Goal: Information Seeking & Learning: Check status

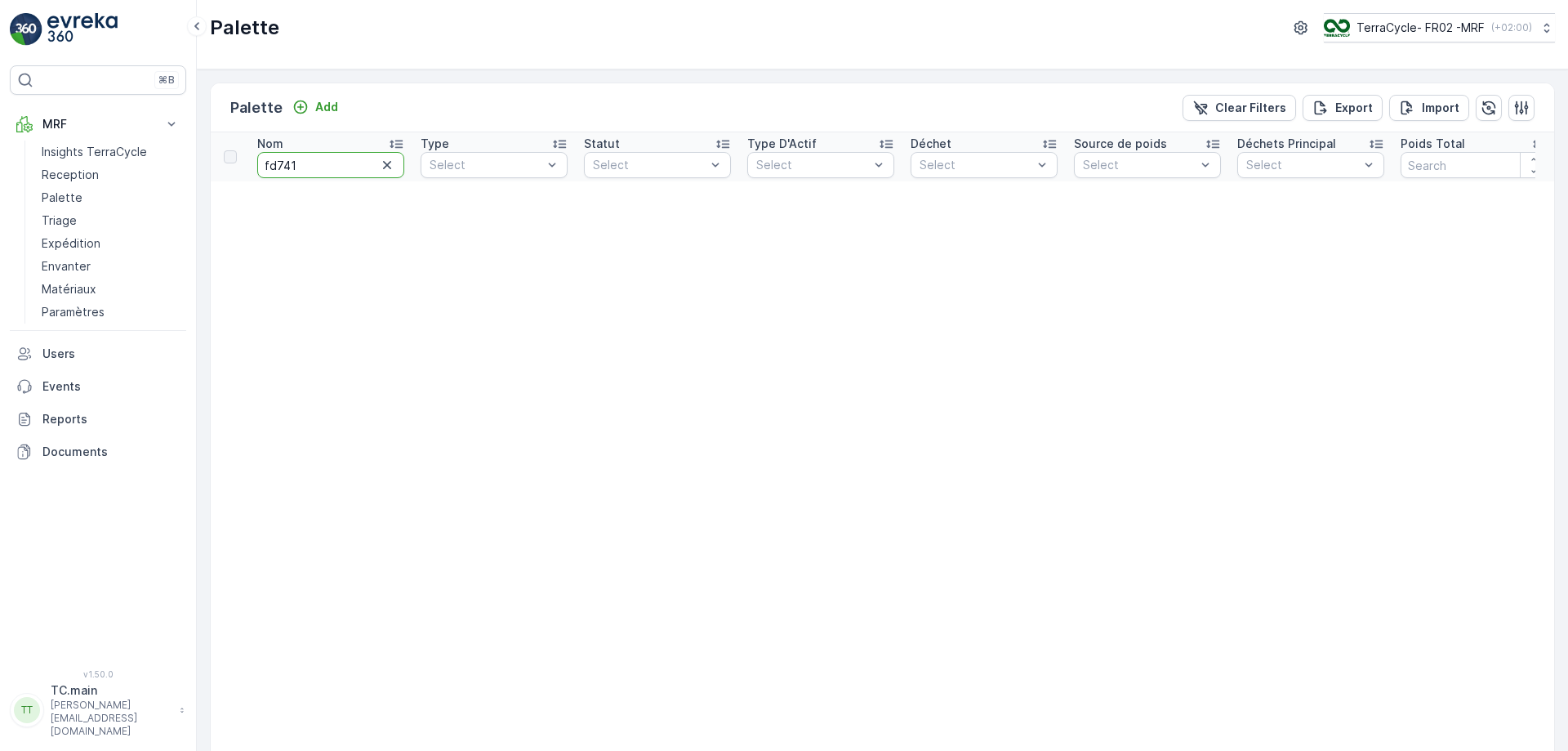
click at [1413, 31] on p "TerraCycle- FR02 -MRF" at bounding box center [1421, 28] width 128 height 17
type input "uk"
click at [1411, 147] on span "Europe/London (+01:00)" at bounding box center [1424, 151] width 181 height 13
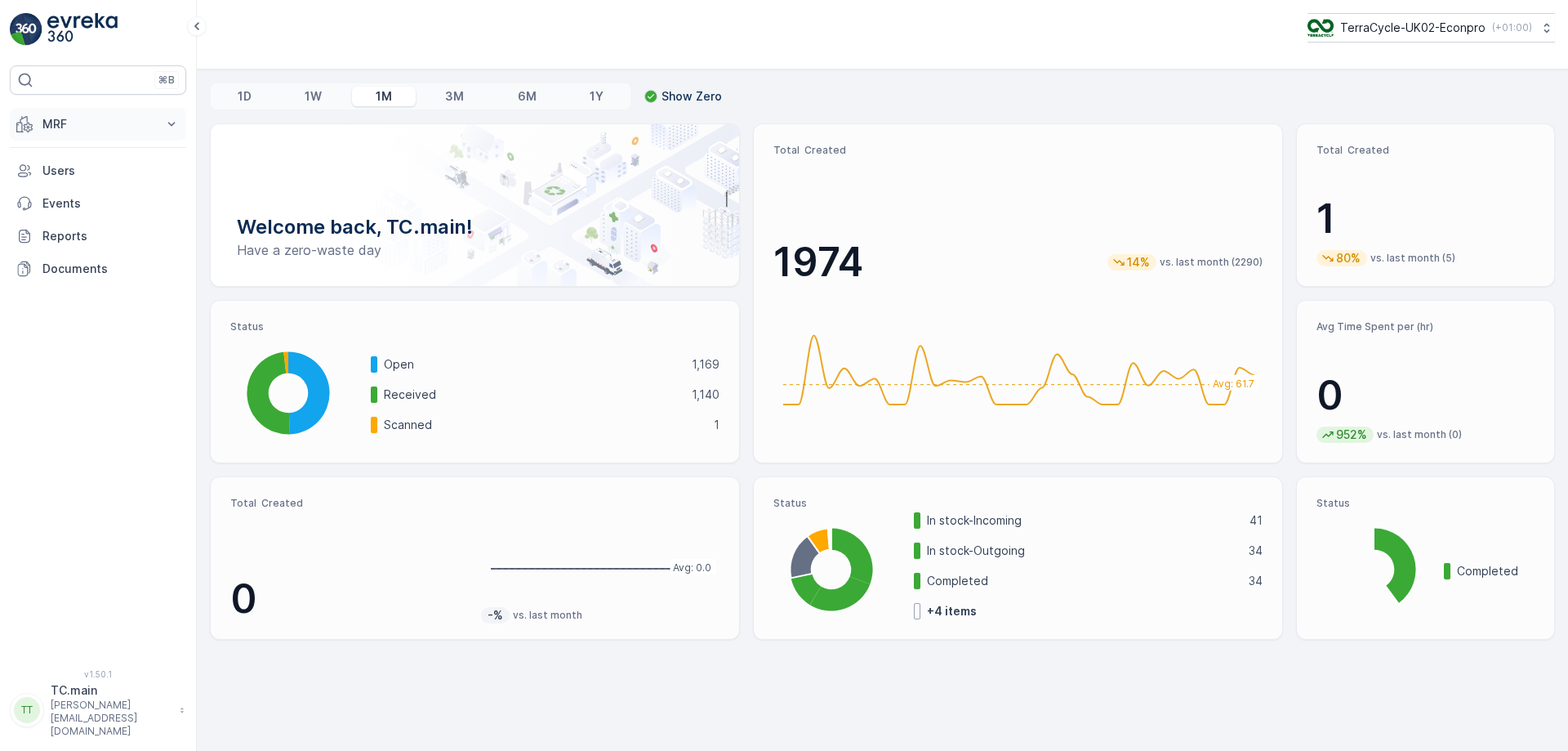
click at [131, 128] on p "MRF" at bounding box center [98, 124] width 111 height 17
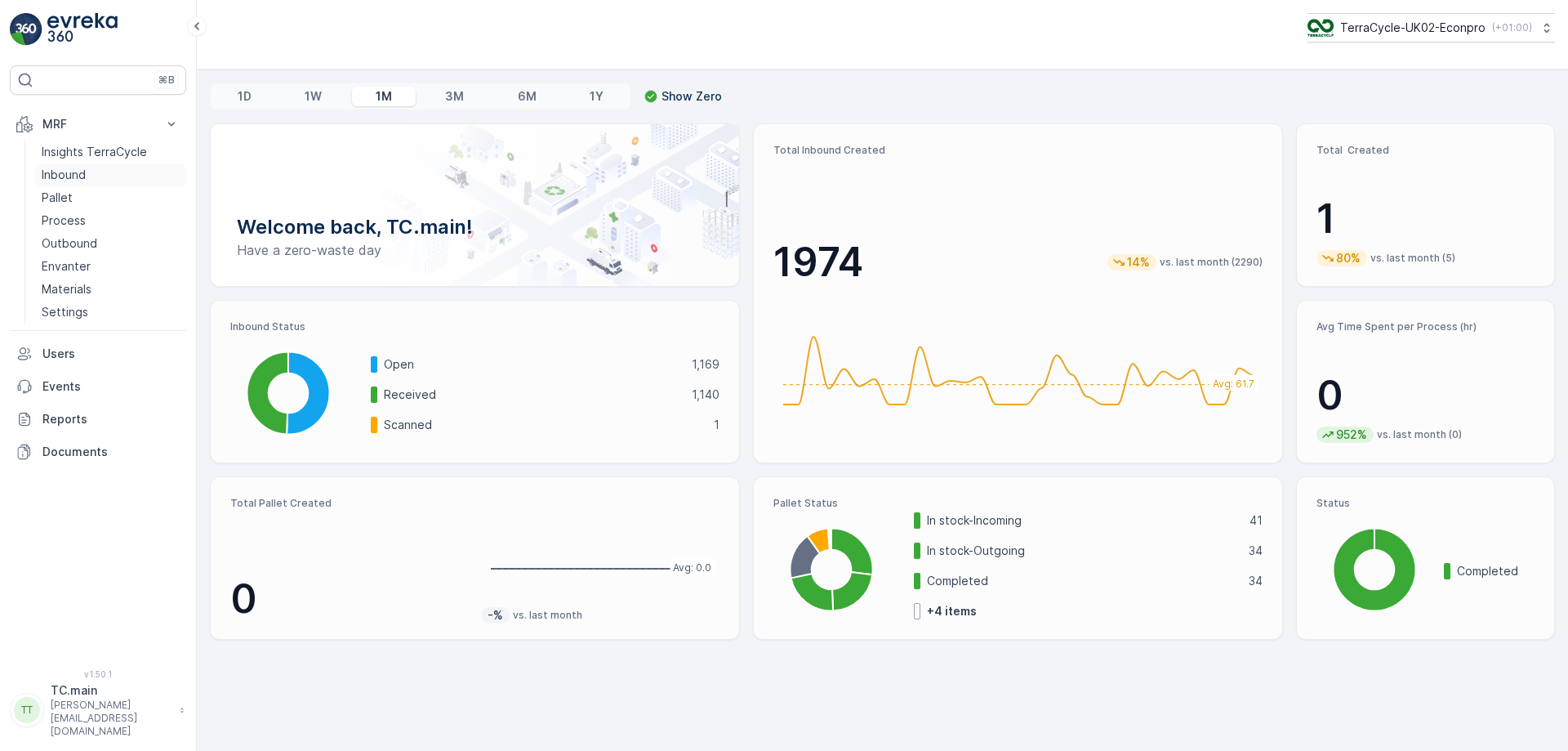
click at [104, 174] on link "Inbound" at bounding box center [110, 174] width 151 height 23
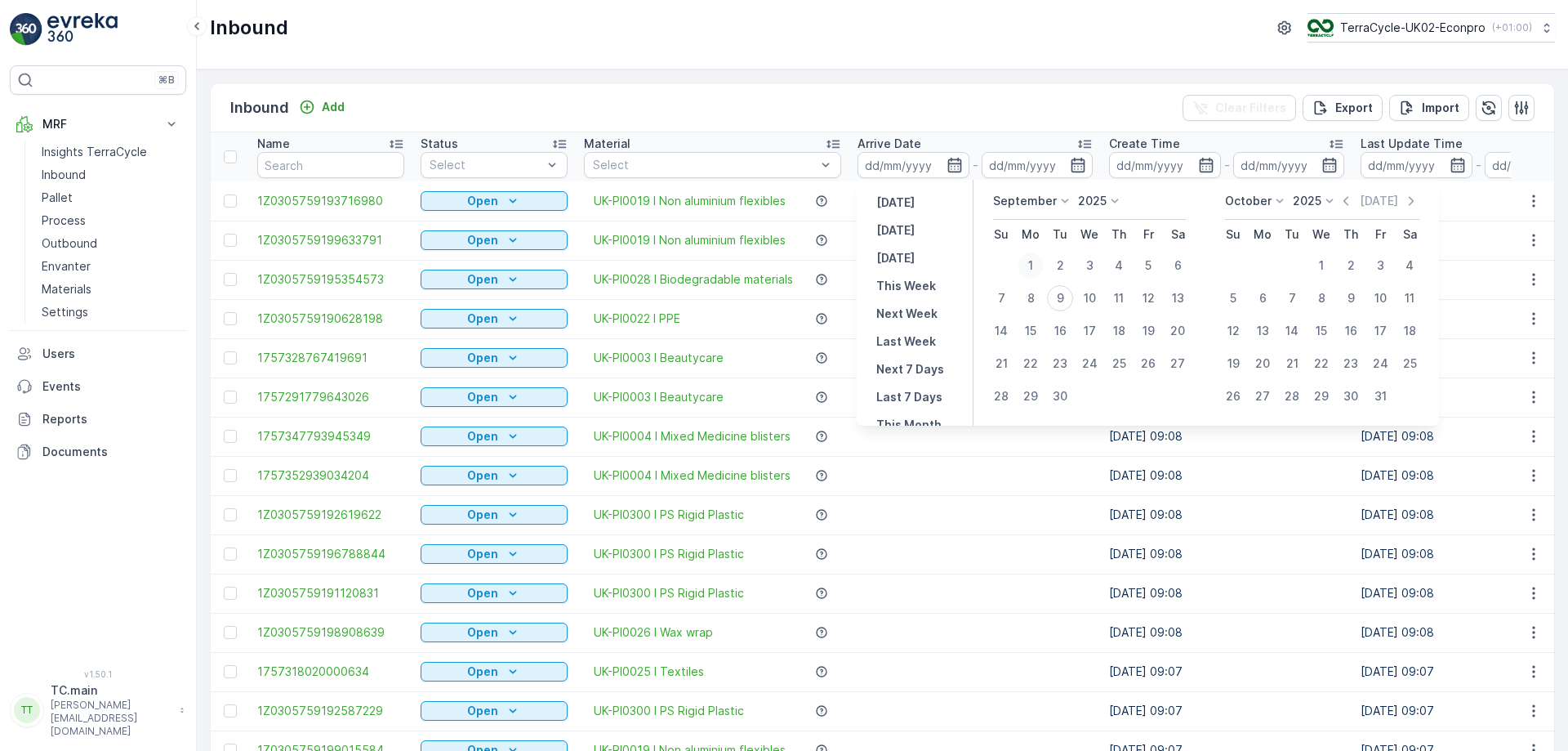
click at [1033, 266] on div "1" at bounding box center [1031, 265] width 27 height 27
type input "[DATE]"
click at [1033, 267] on div "1" at bounding box center [1031, 265] width 27 height 27
type input "[DATE]"
click at [1063, 396] on div "30" at bounding box center [1059, 396] width 27 height 27
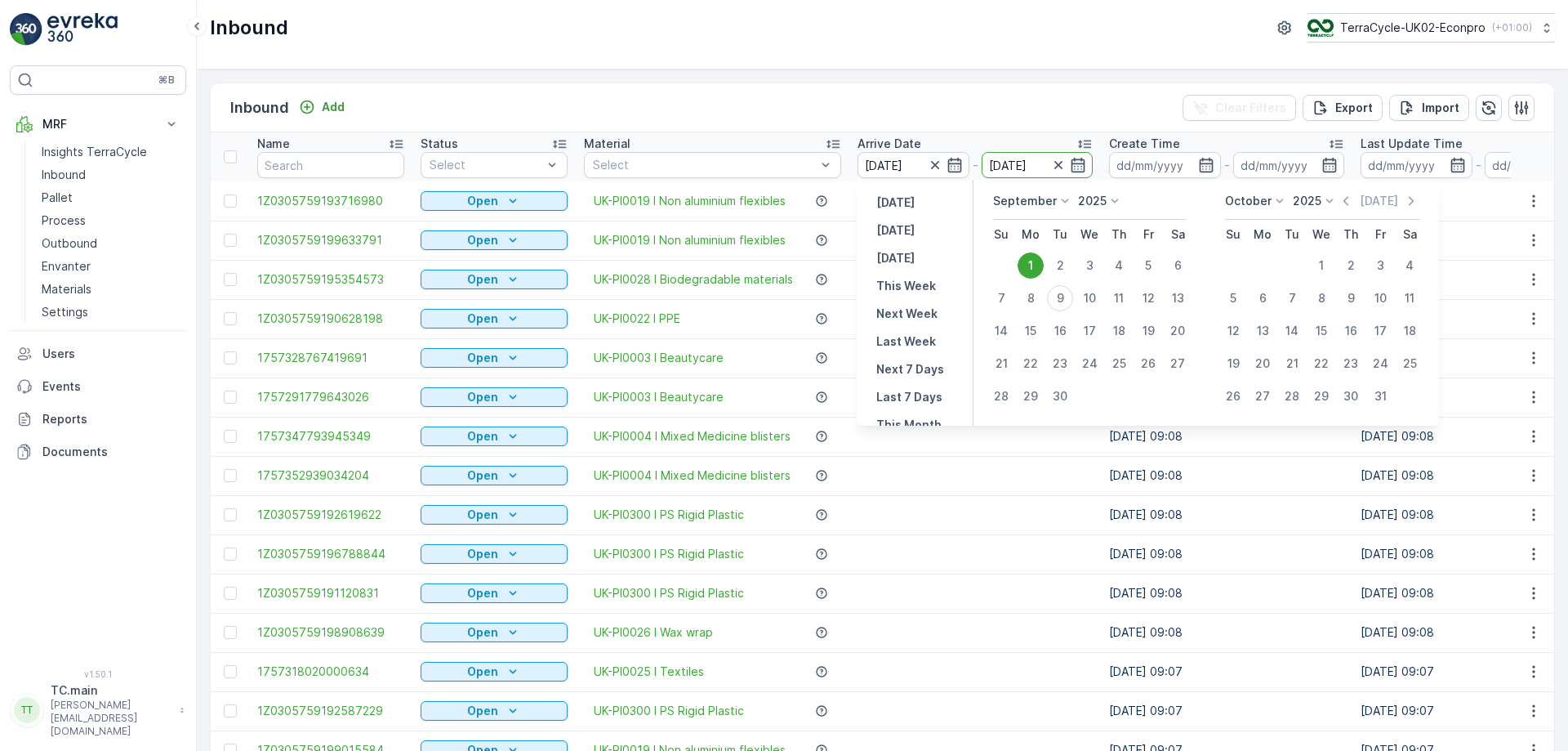
type input "[DATE]"
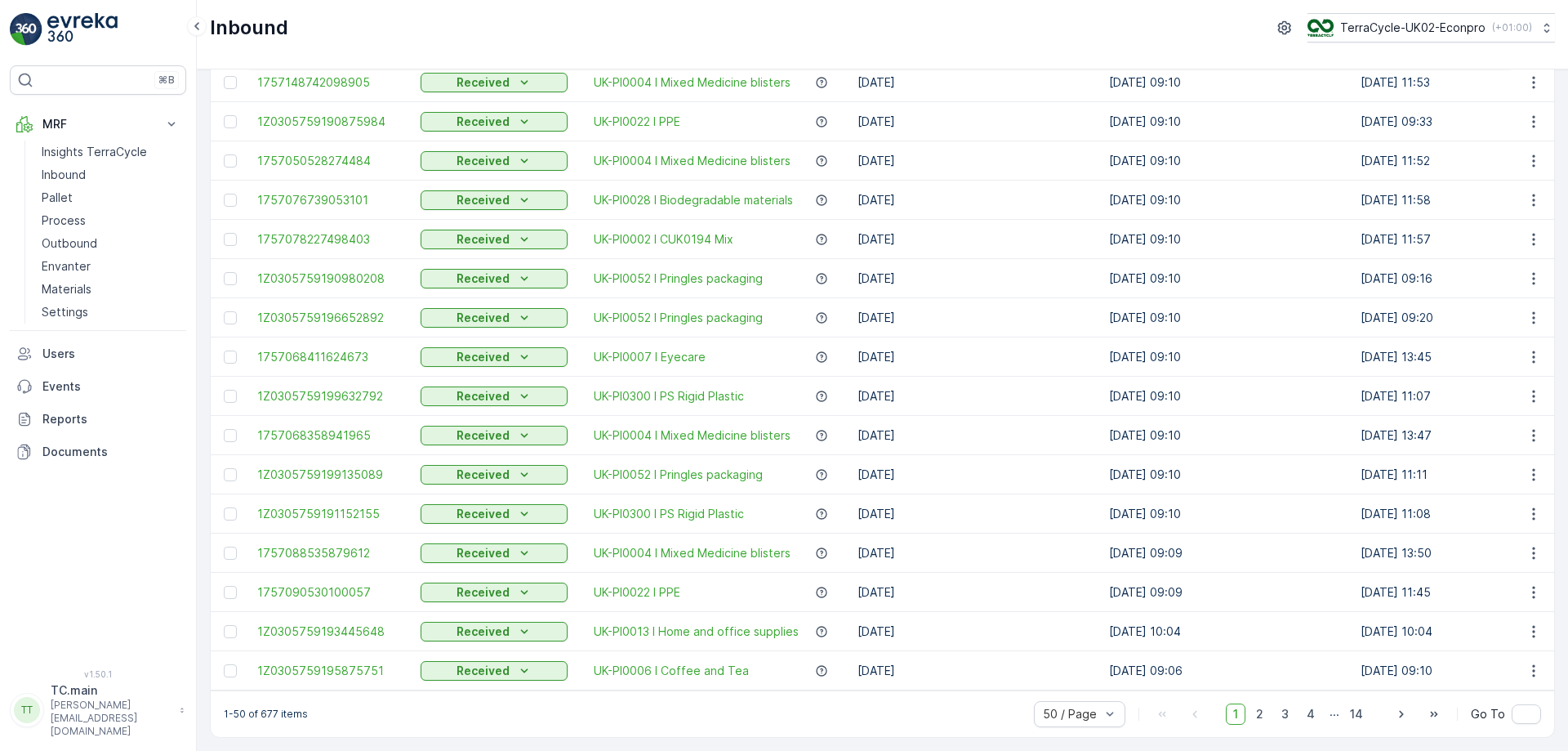
scroll to position [1462, 0]
drag, startPoint x: 261, startPoint y: 715, endPoint x: 315, endPoint y: 723, distance: 54.6
click at [315, 723] on div "1-50 of 677 items 50 / Page 1 2 3 4 ... 14 Go To" at bounding box center [882, 713] width 1343 height 46
click at [464, 724] on div "1-50 of 677 items 50 / Page 1 2 3 4 ... 14 Go To" at bounding box center [882, 713] width 1343 height 46
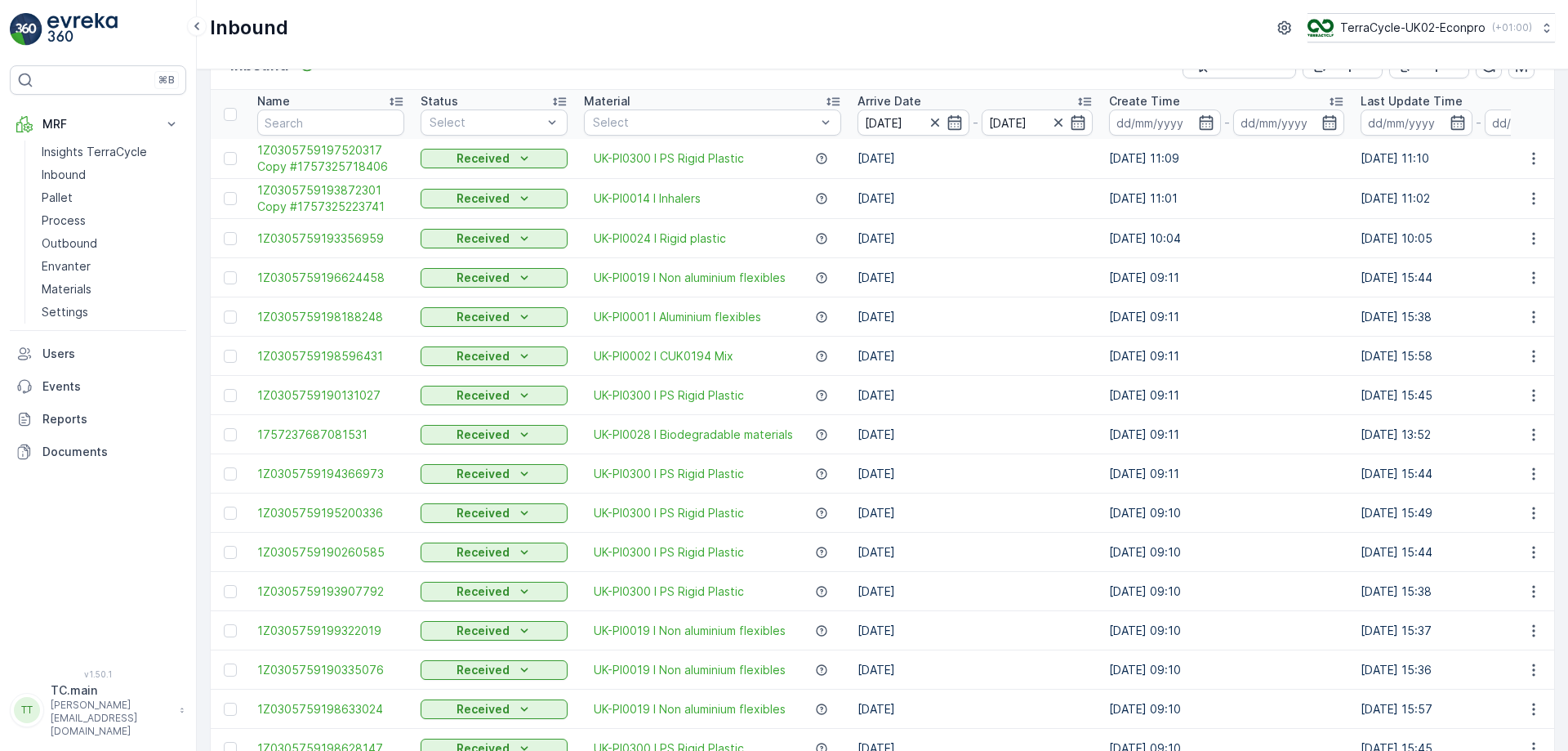
scroll to position [0, 0]
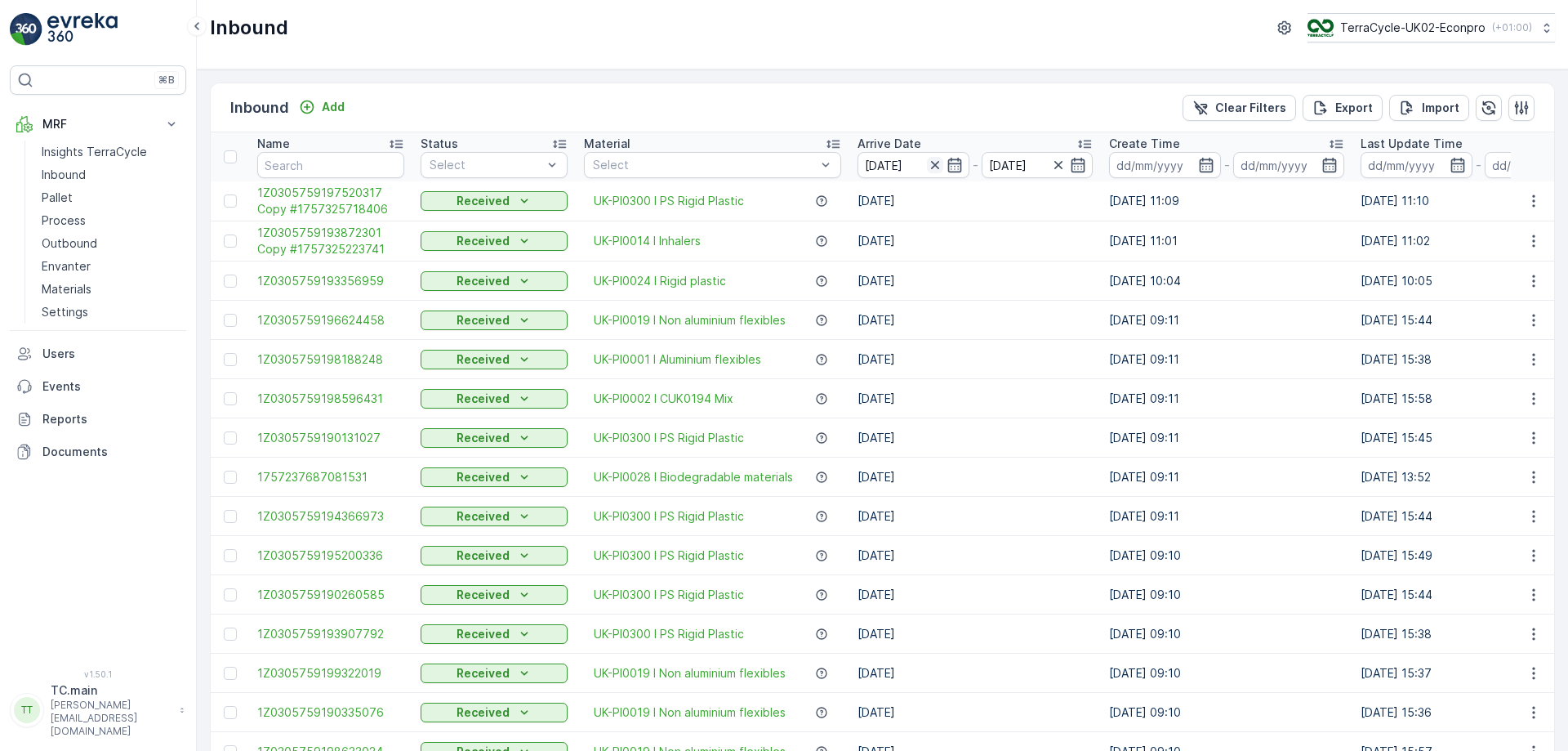
click at [932, 171] on icon "button" at bounding box center [935, 165] width 17 height 17
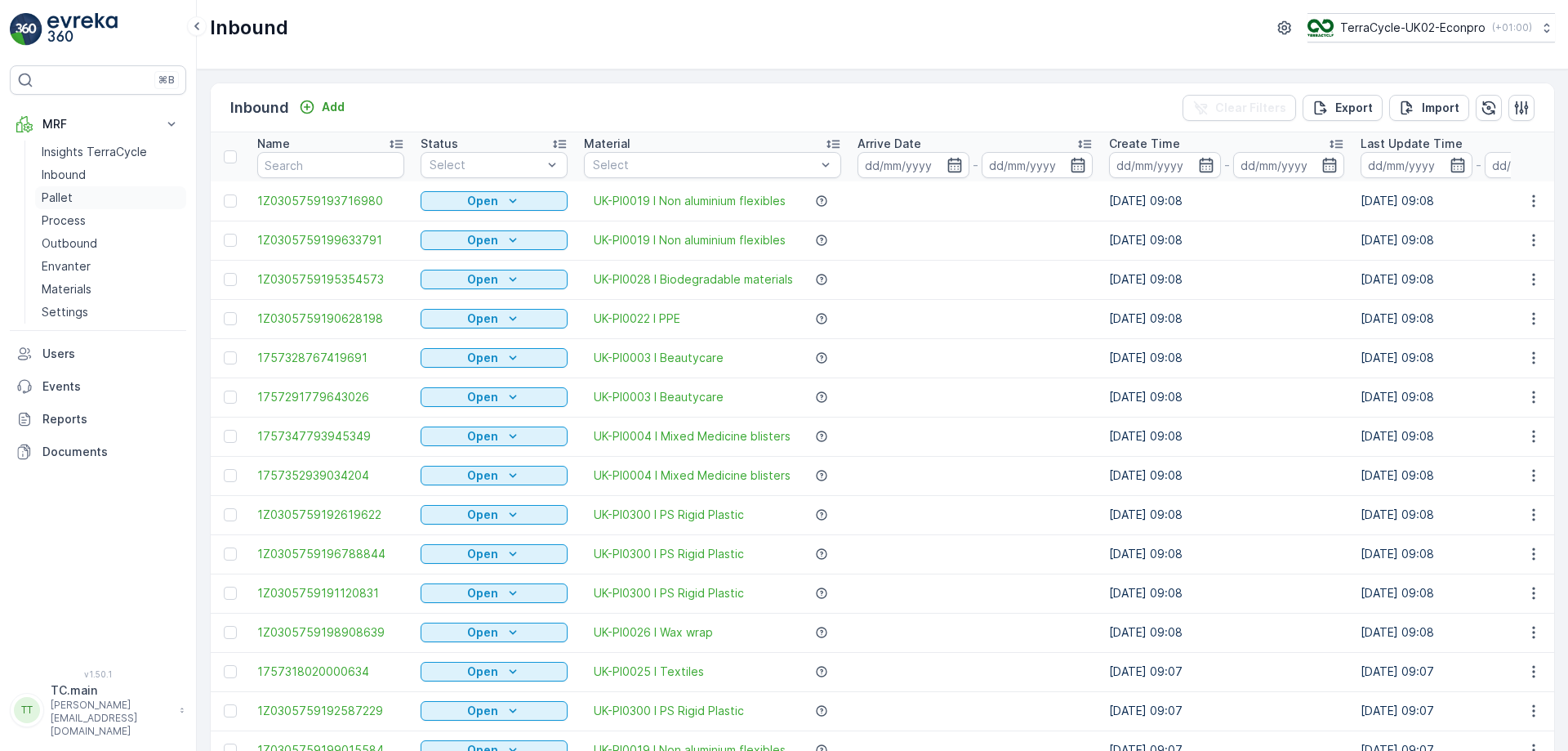
click at [101, 196] on link "Pallet" at bounding box center [110, 197] width 151 height 23
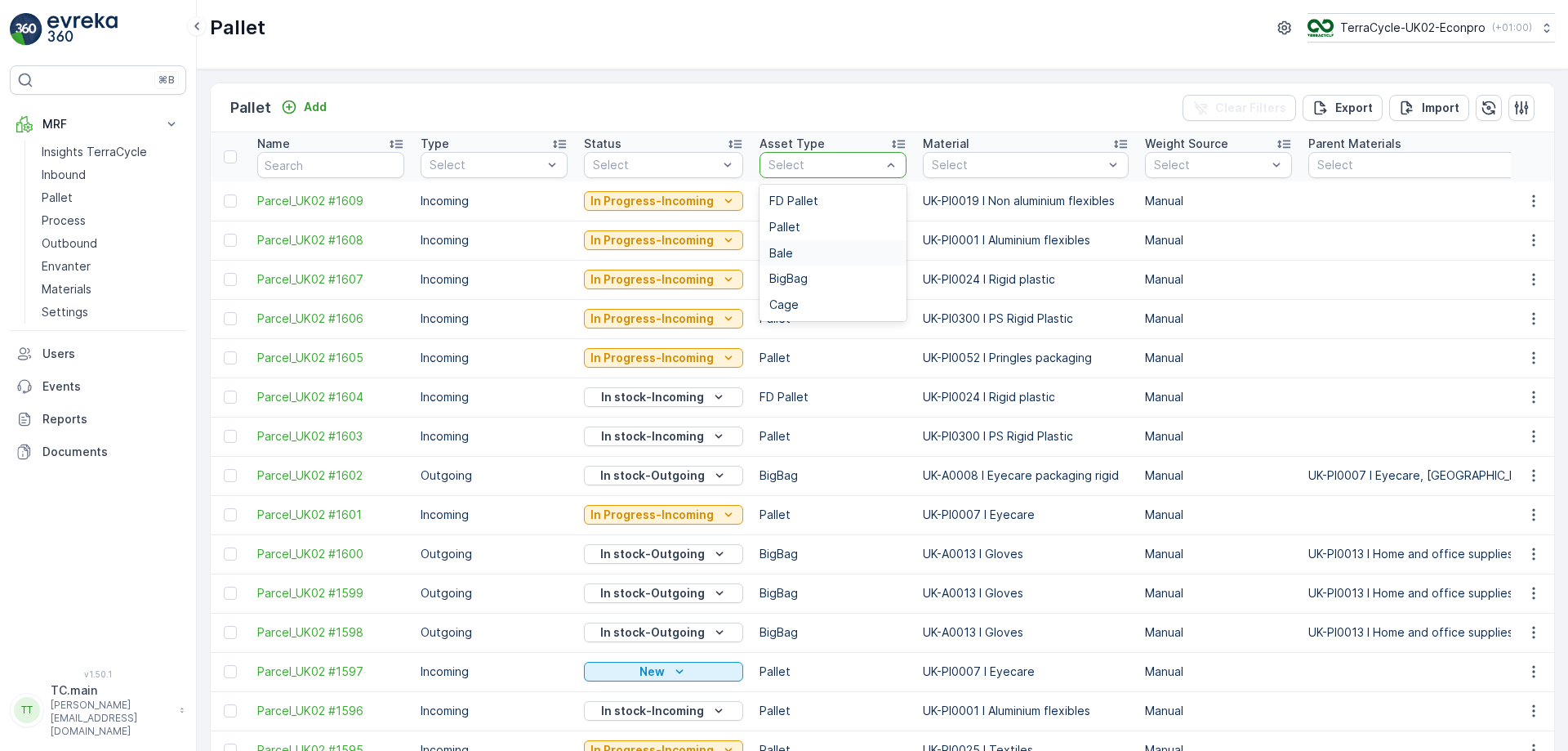
click at [775, 250] on span "Bale" at bounding box center [782, 252] width 24 height 13
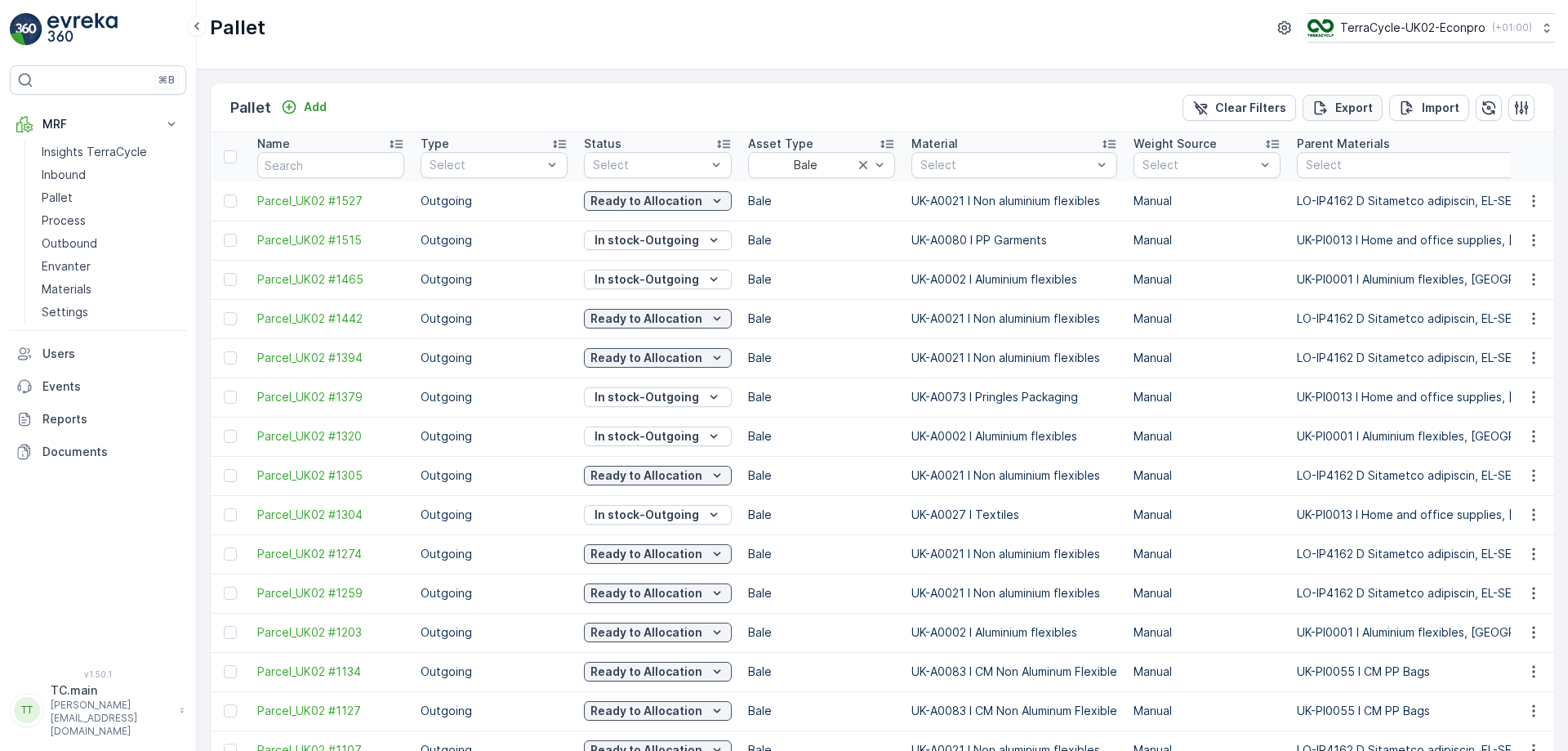
click at [1331, 106] on div "Export" at bounding box center [1342, 107] width 60 height 17
click at [1381, 89] on icon "reports" at bounding box center [1387, 86] width 13 height 13
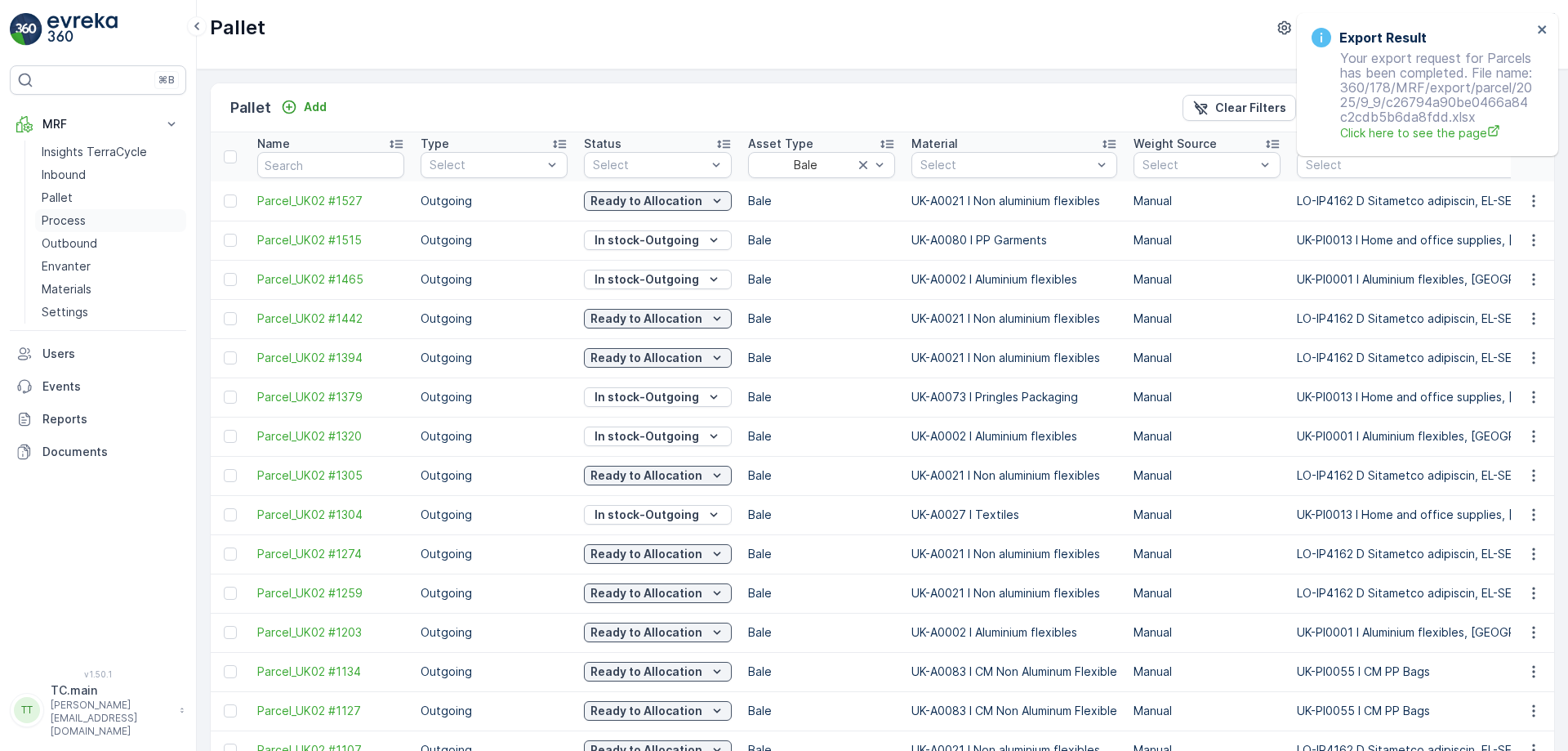
click at [63, 215] on p "Process" at bounding box center [63, 220] width 44 height 17
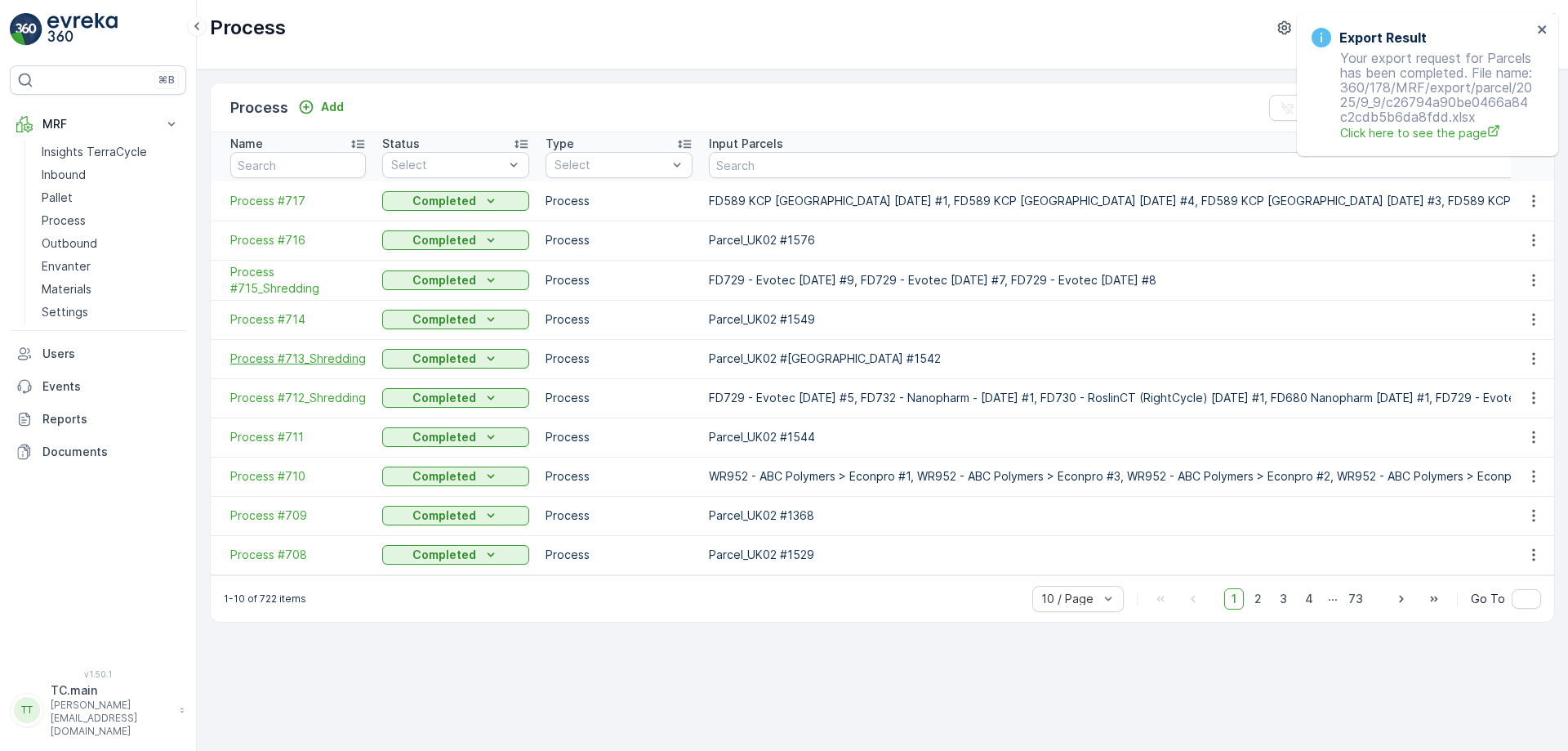
click at [305, 357] on span "Process #713_Shredding" at bounding box center [299, 359] width 136 height 17
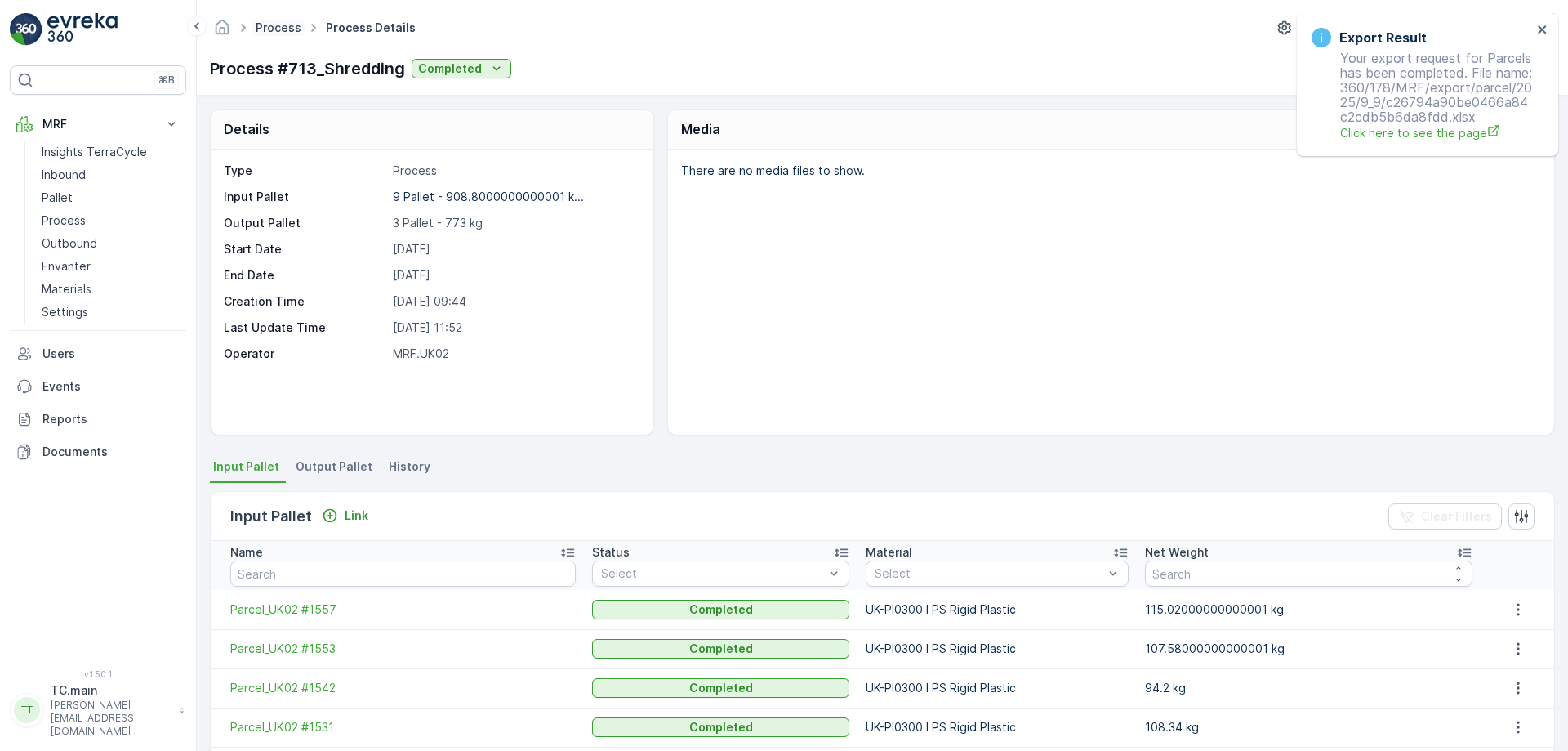
click at [284, 31] on link "Process" at bounding box center [278, 28] width 45 height 14
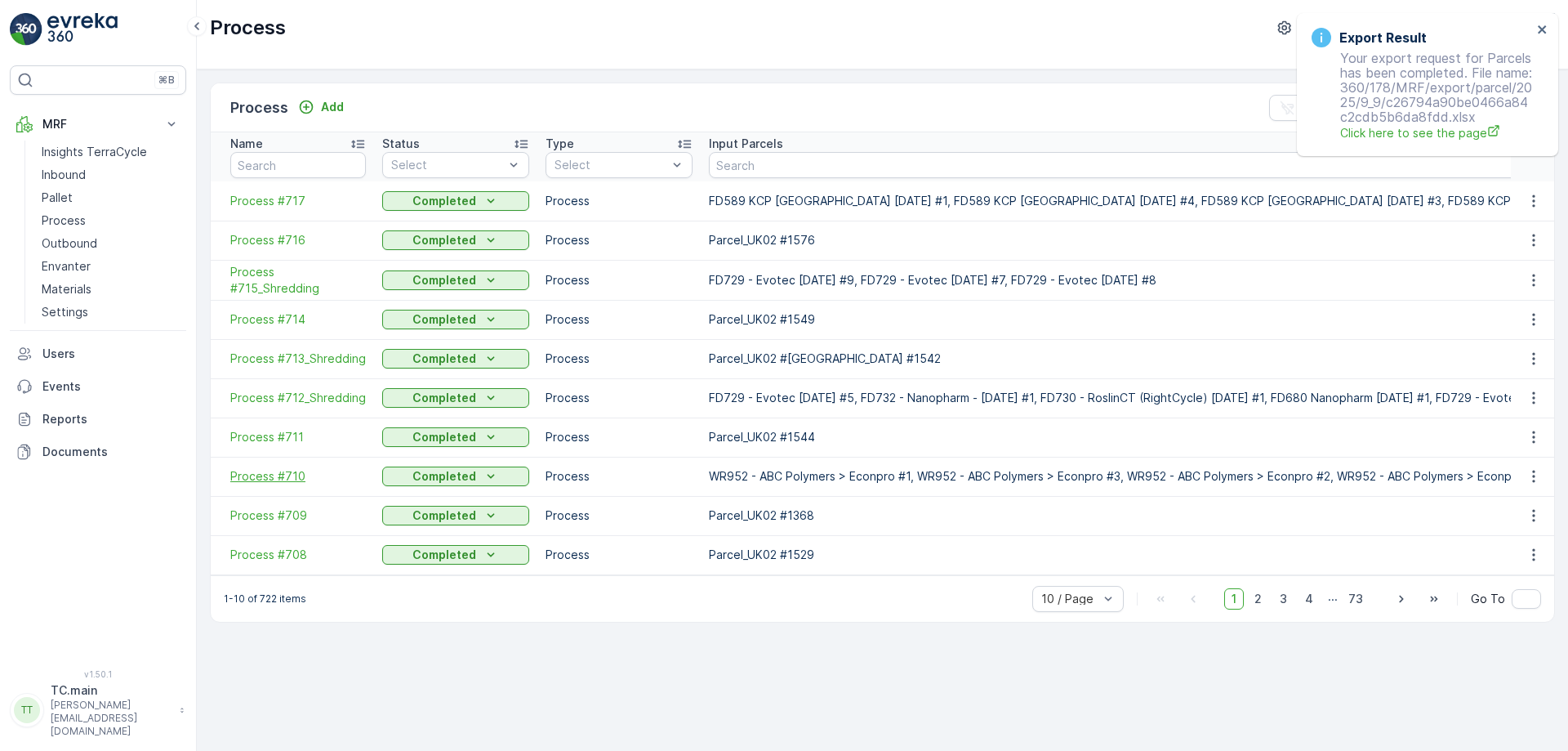
click at [266, 471] on span "Process #710" at bounding box center [299, 476] width 136 height 17
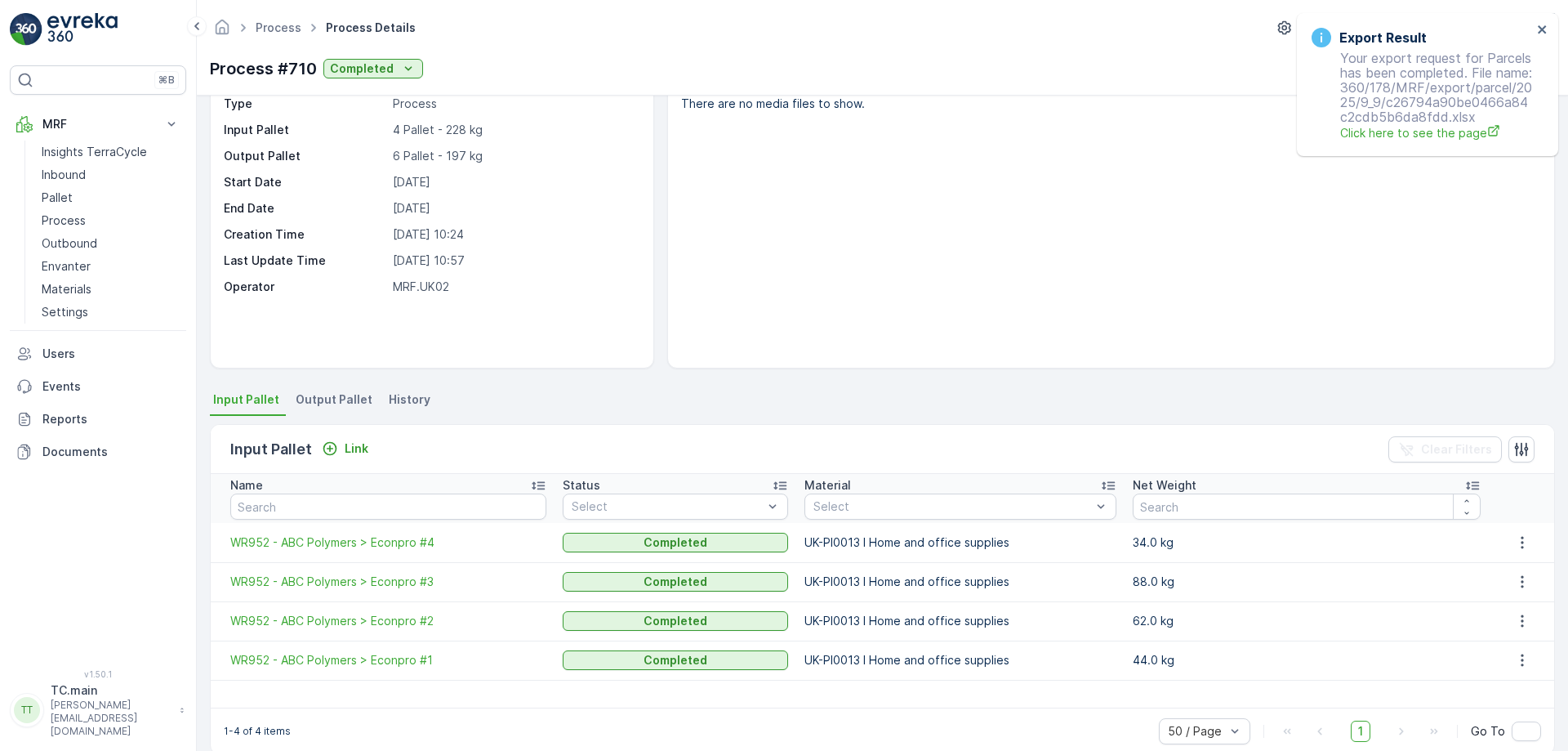
scroll to position [93, 0]
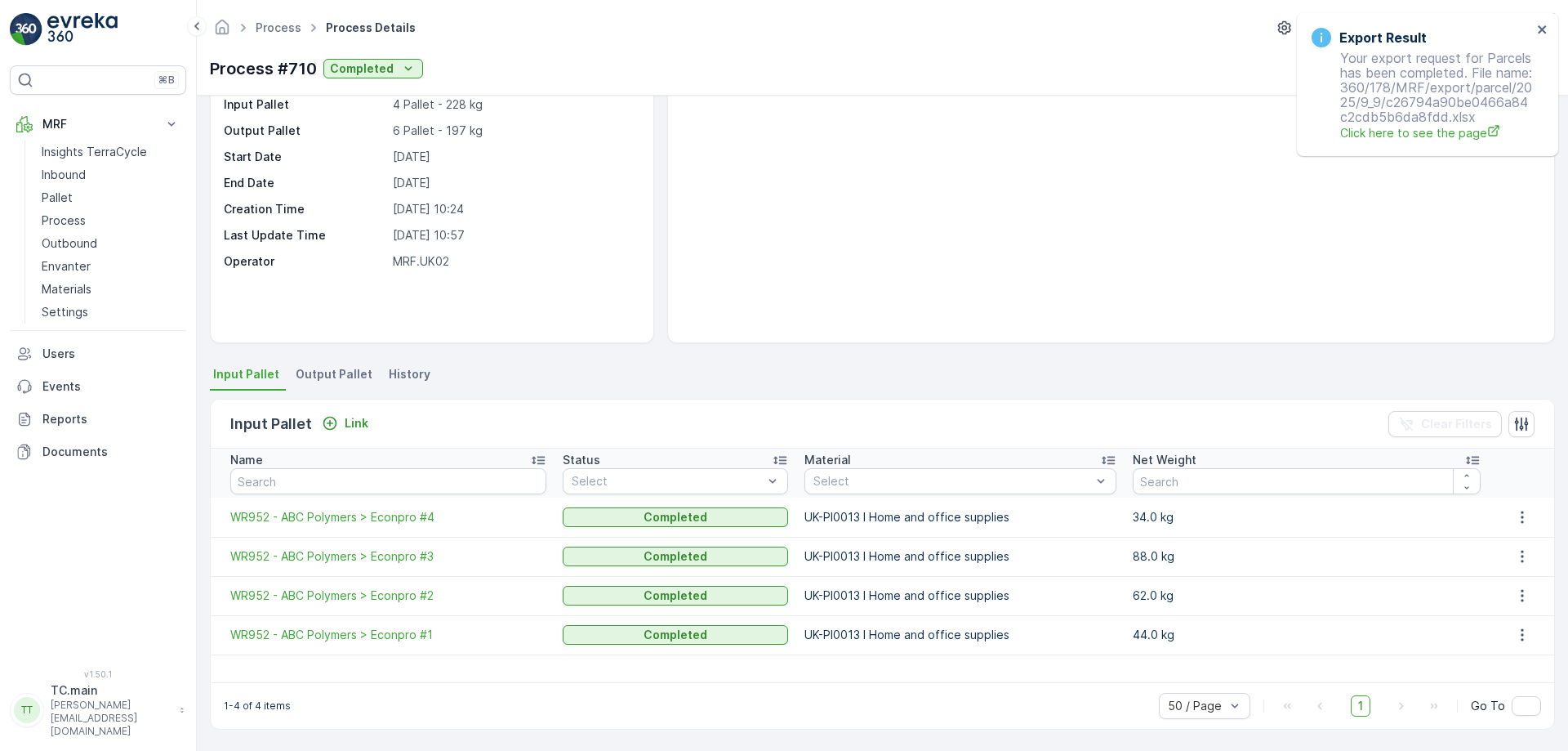
click at [322, 389] on li "Output Pallet" at bounding box center [336, 376] width 87 height 28
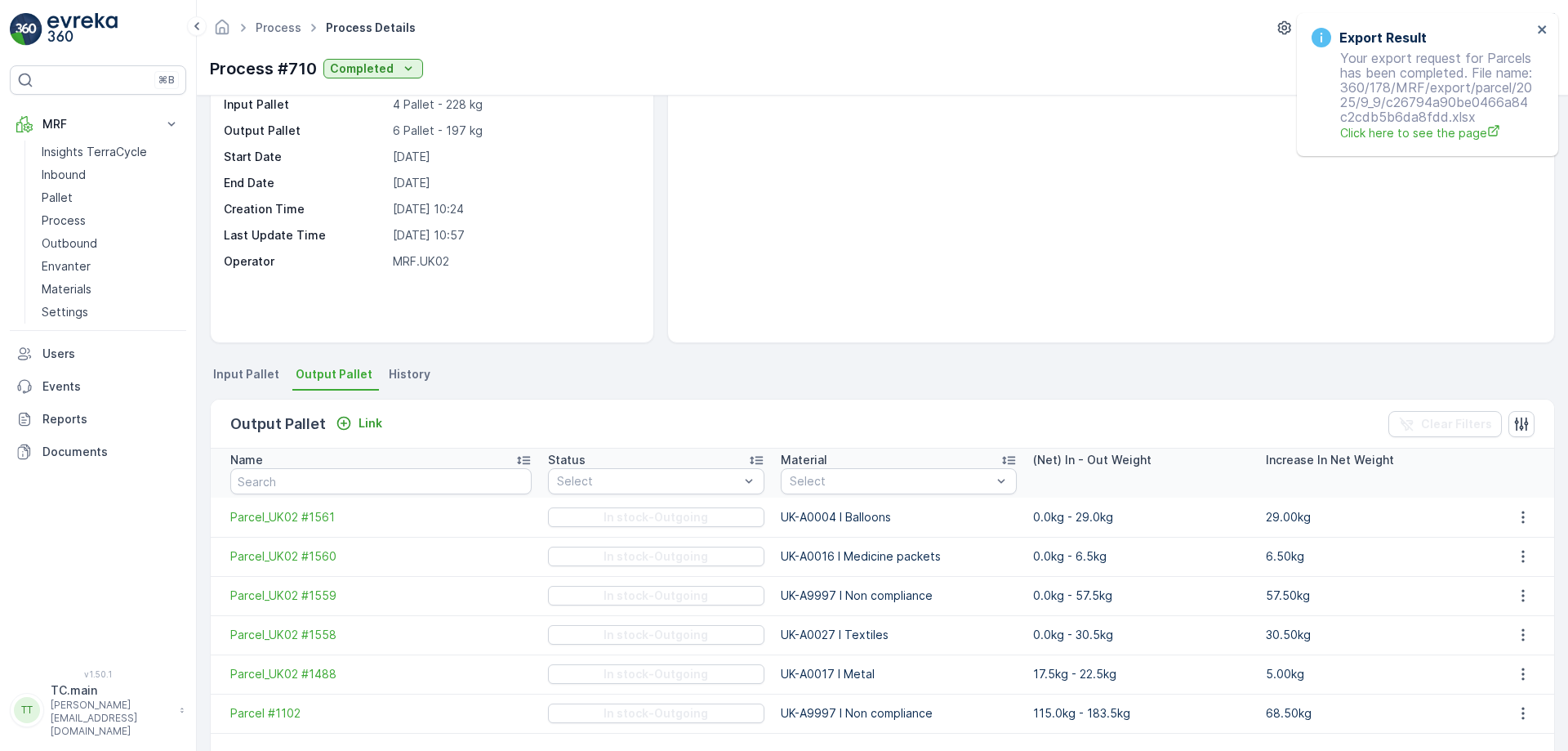
click at [245, 360] on div "Details Type Process Input Pallet 4 Pallet - 228 kg Output Pallet 6 Pallet - 19…" at bounding box center [882, 423] width 1371 height 655
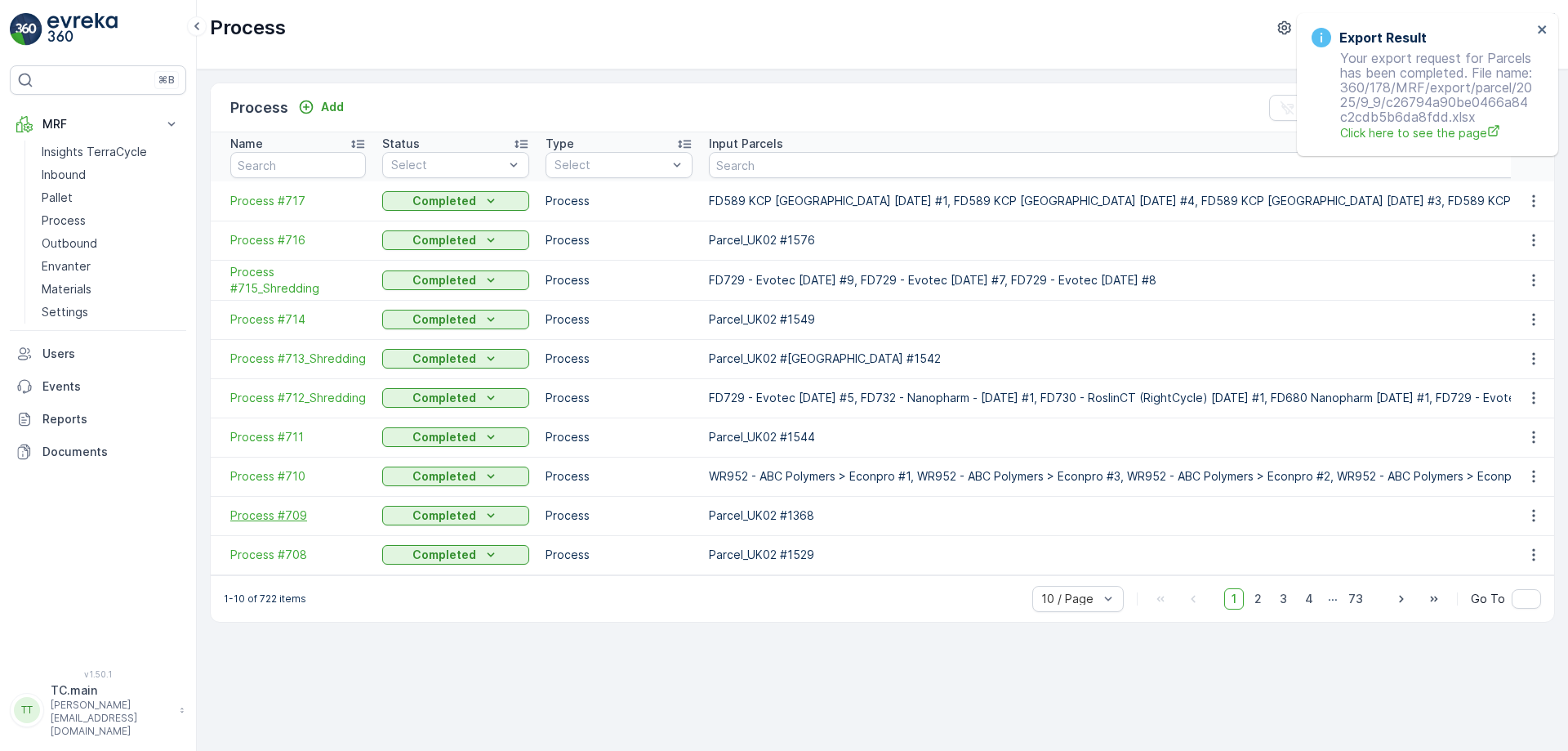
click at [284, 512] on span "Process #709" at bounding box center [299, 515] width 136 height 17
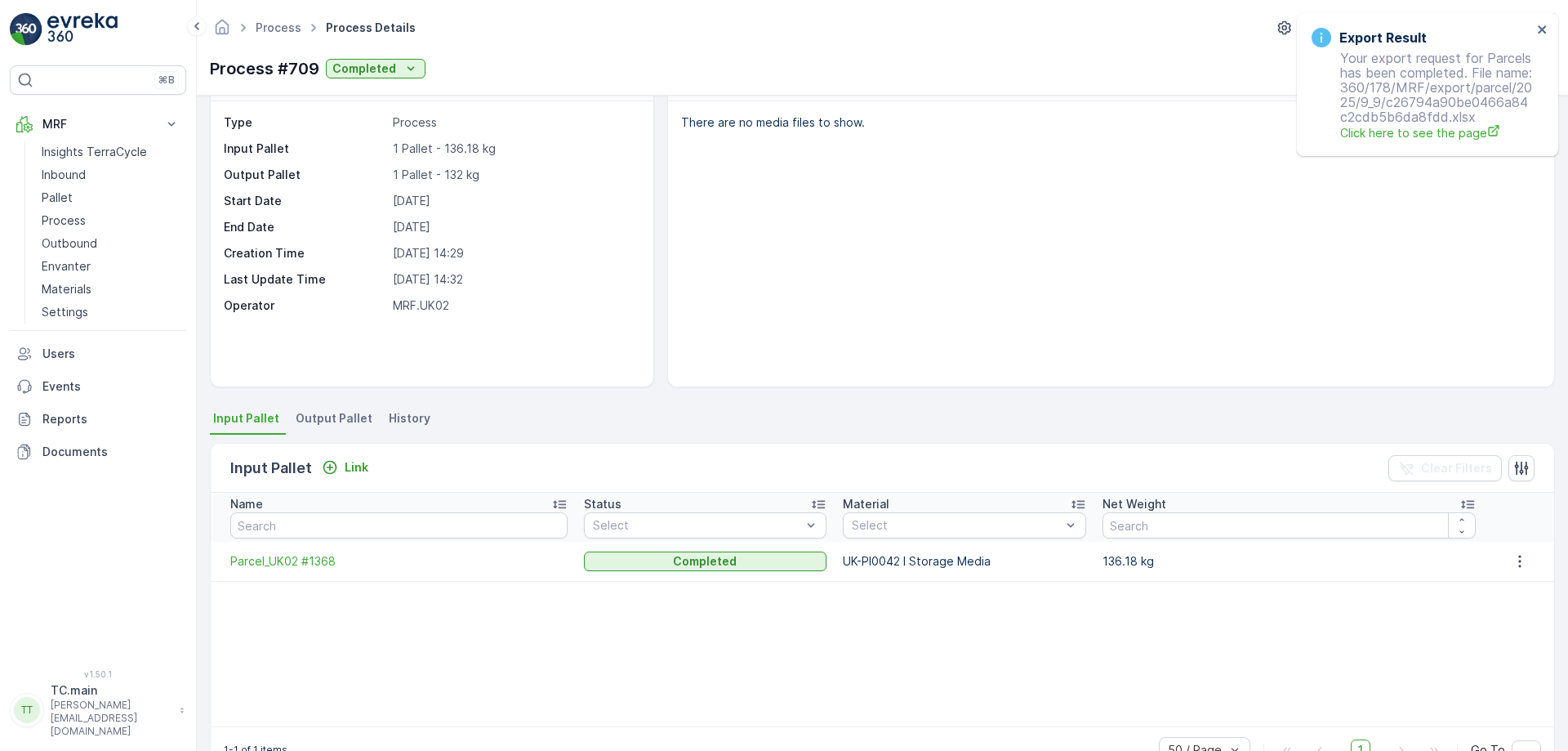
scroll to position [93, 0]
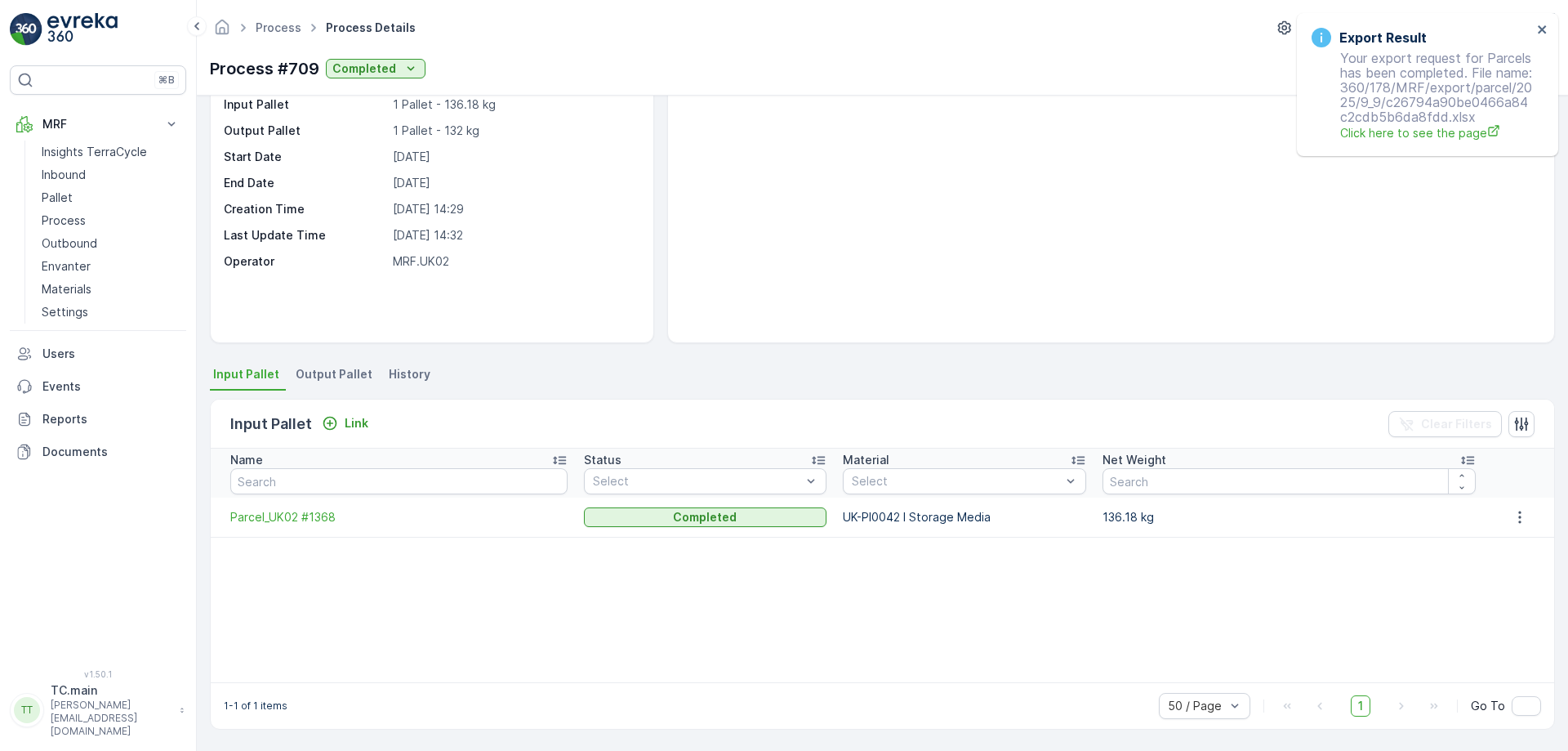
click at [311, 378] on span "Output Pallet" at bounding box center [334, 374] width 77 height 17
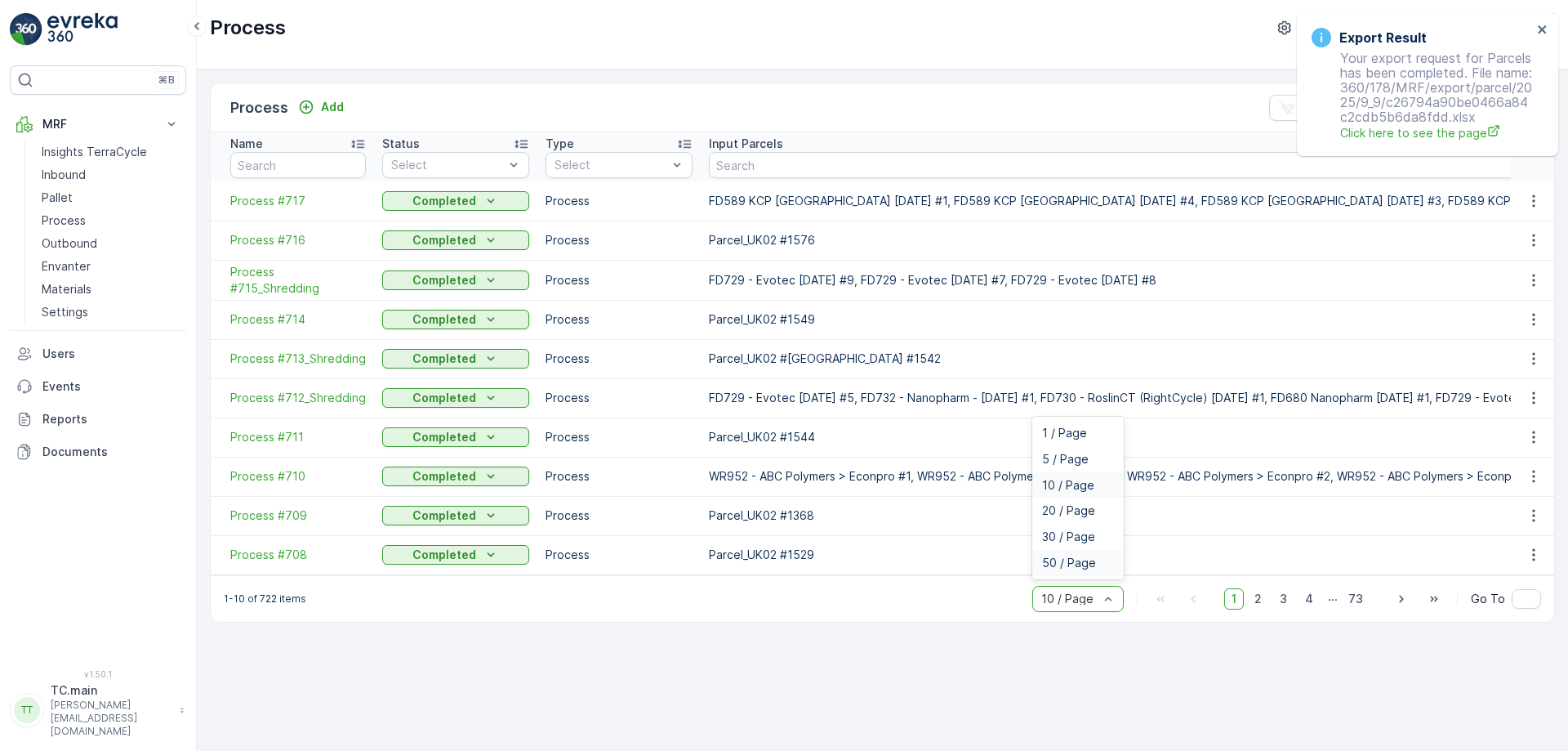
click at [1078, 570] on span "50 / Page" at bounding box center [1068, 562] width 54 height 13
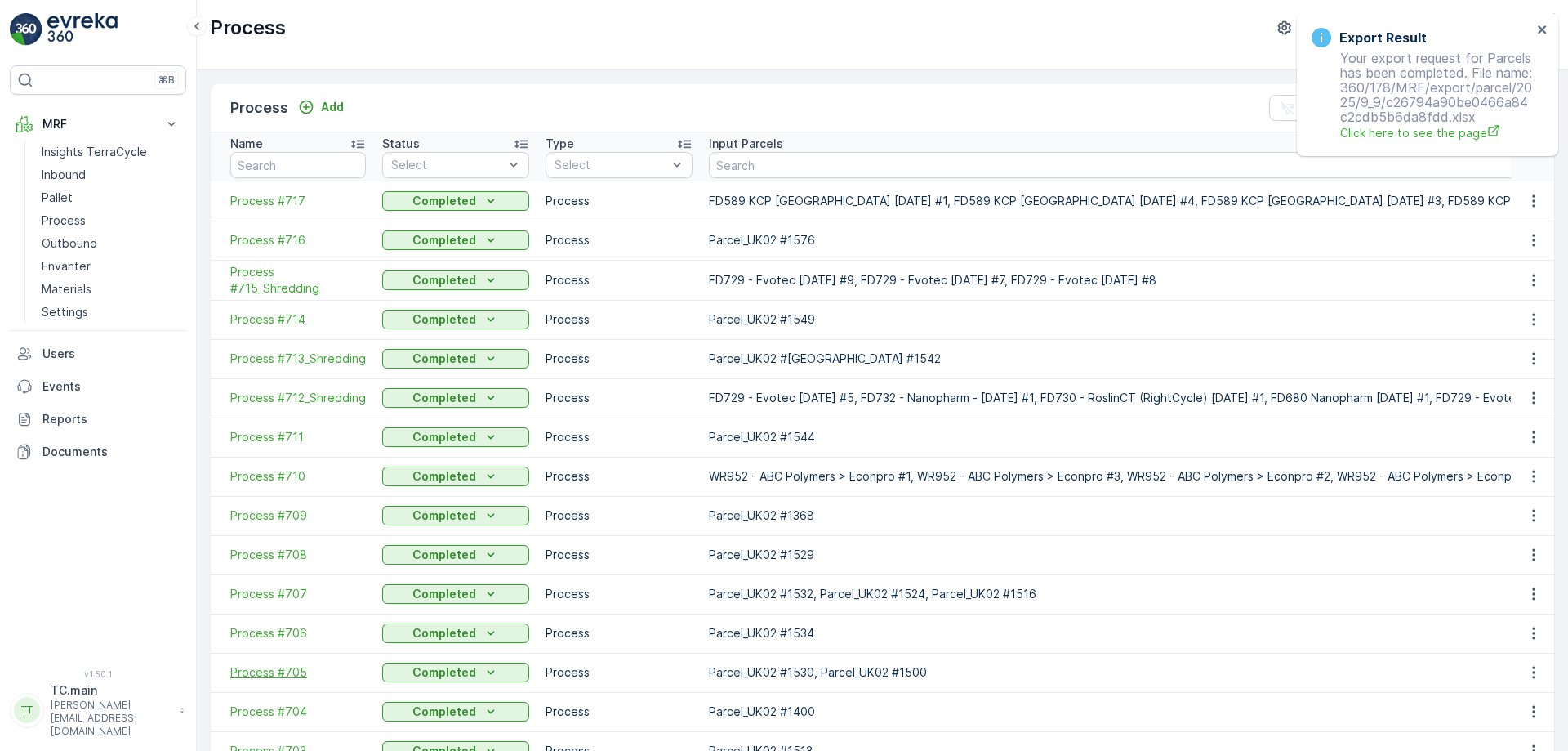
click at [272, 675] on span "Process #705" at bounding box center [299, 672] width 136 height 17
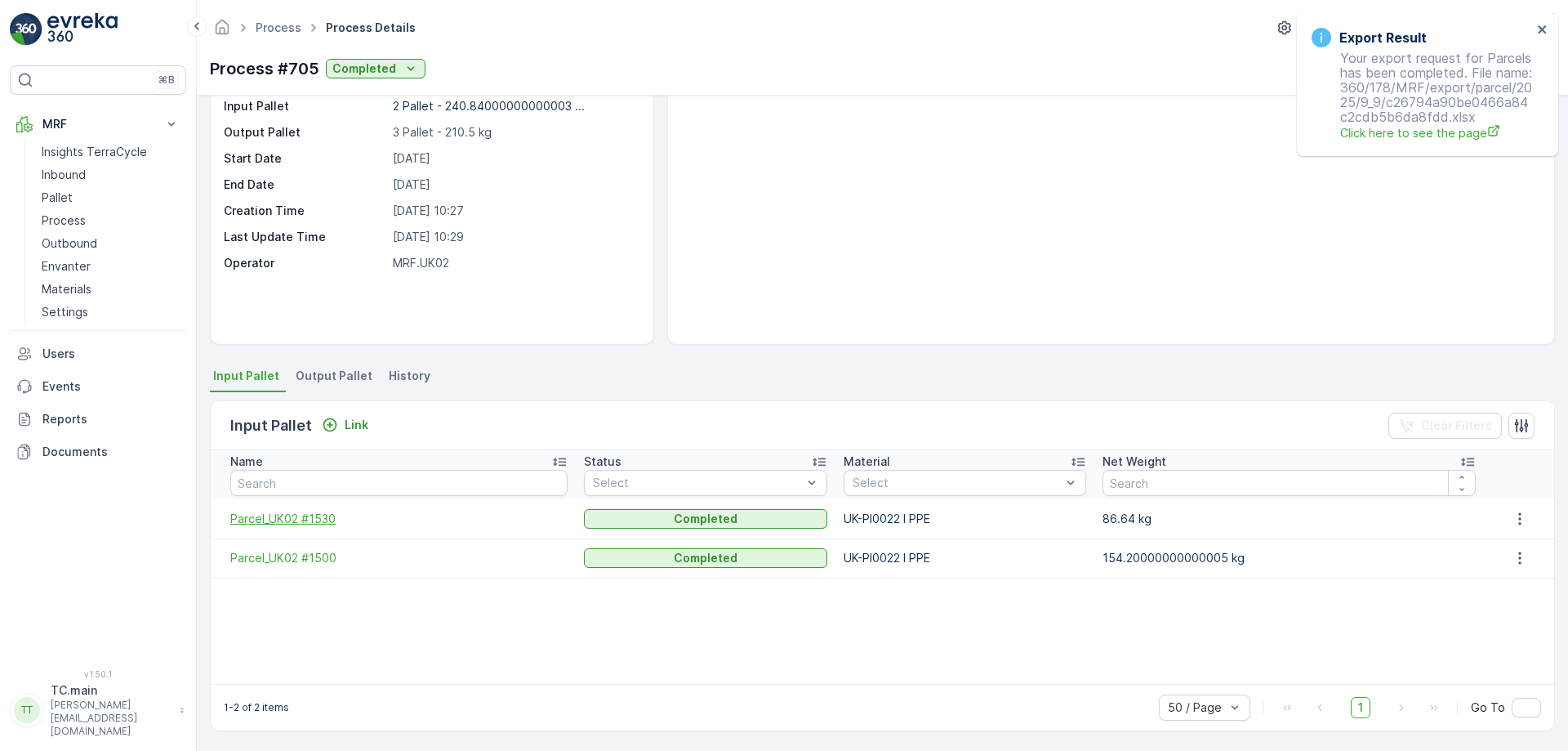
scroll to position [93, 0]
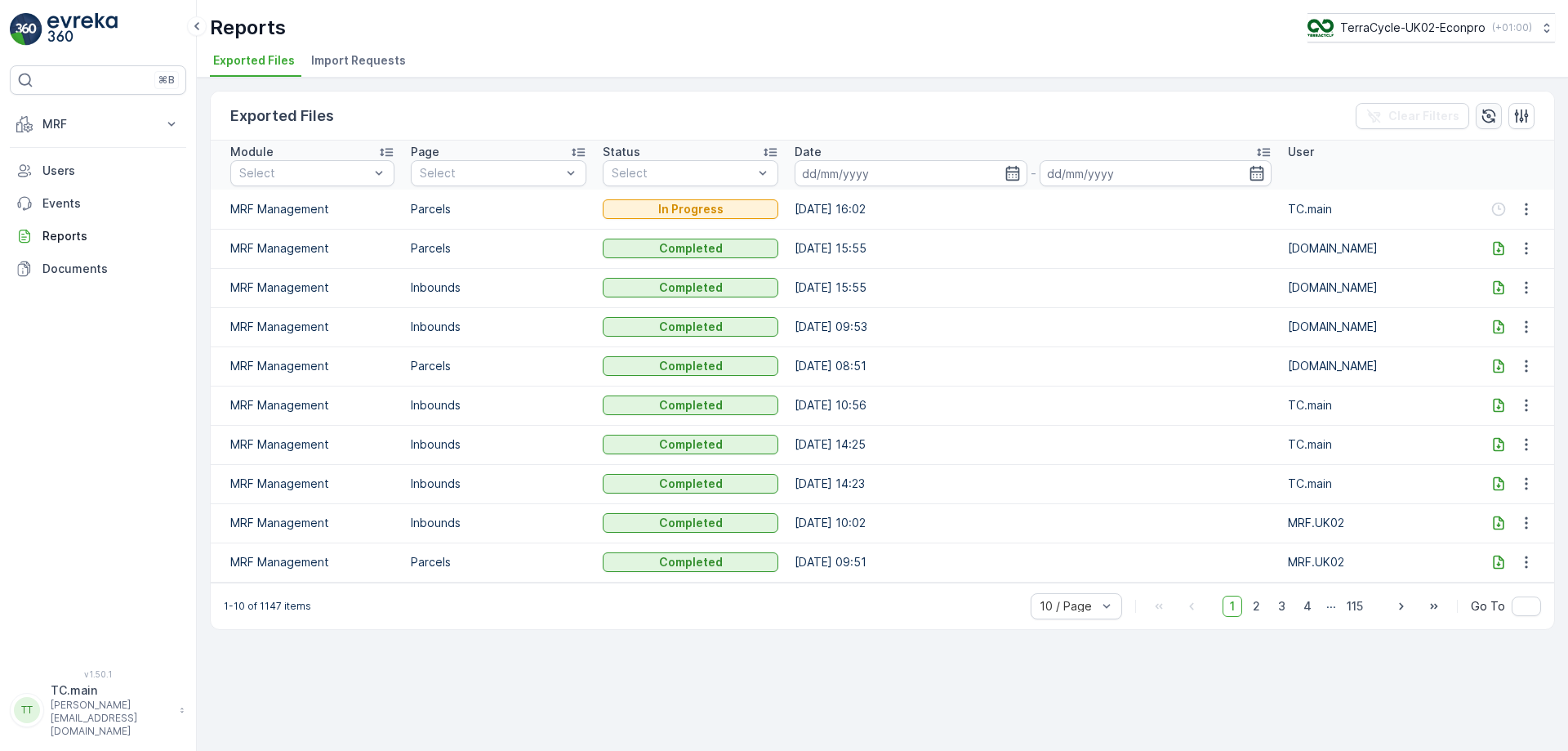
click at [1484, 113] on icon "button" at bounding box center [1488, 115] width 17 height 17
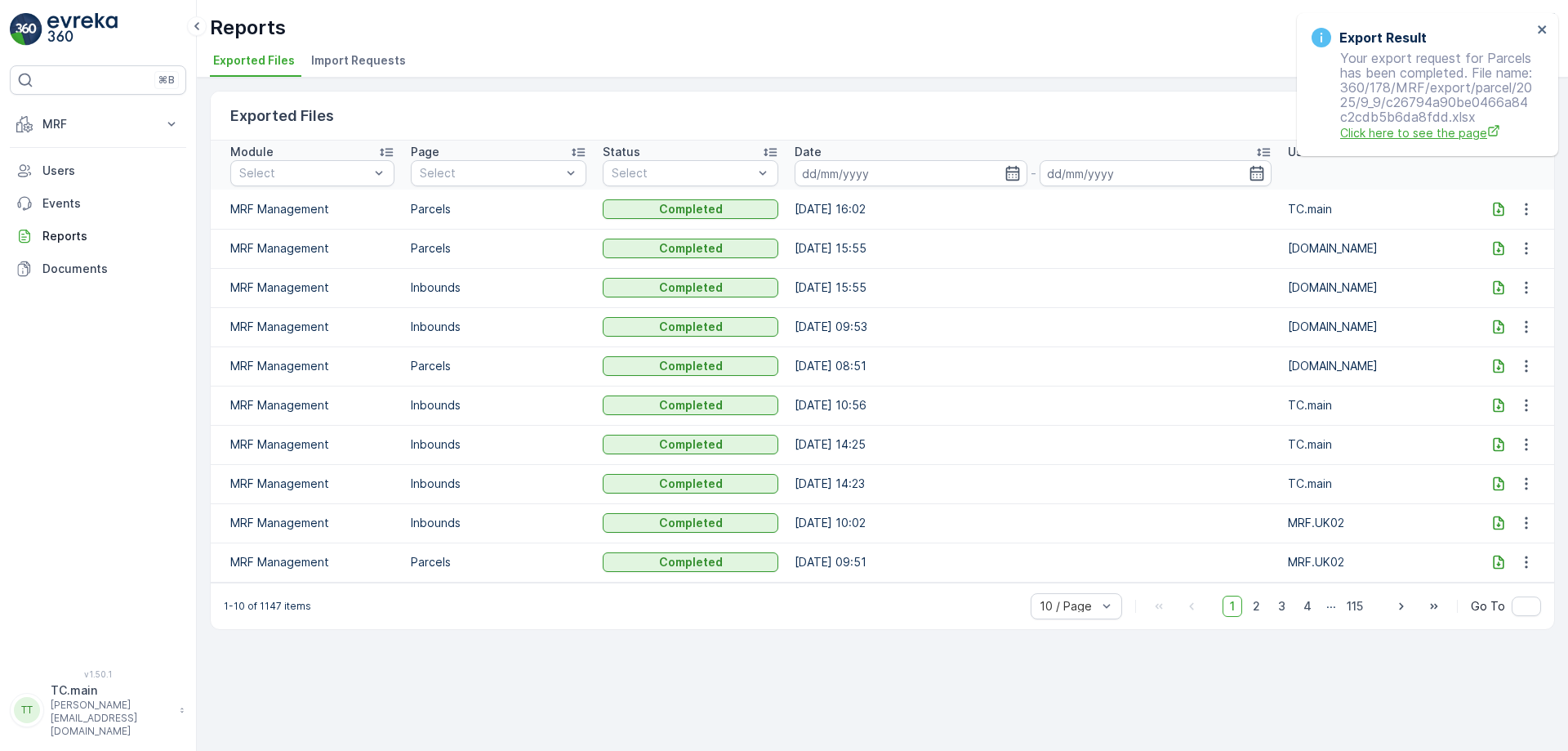
click at [1447, 141] on span "Click here to see the page" at bounding box center [1436, 132] width 192 height 17
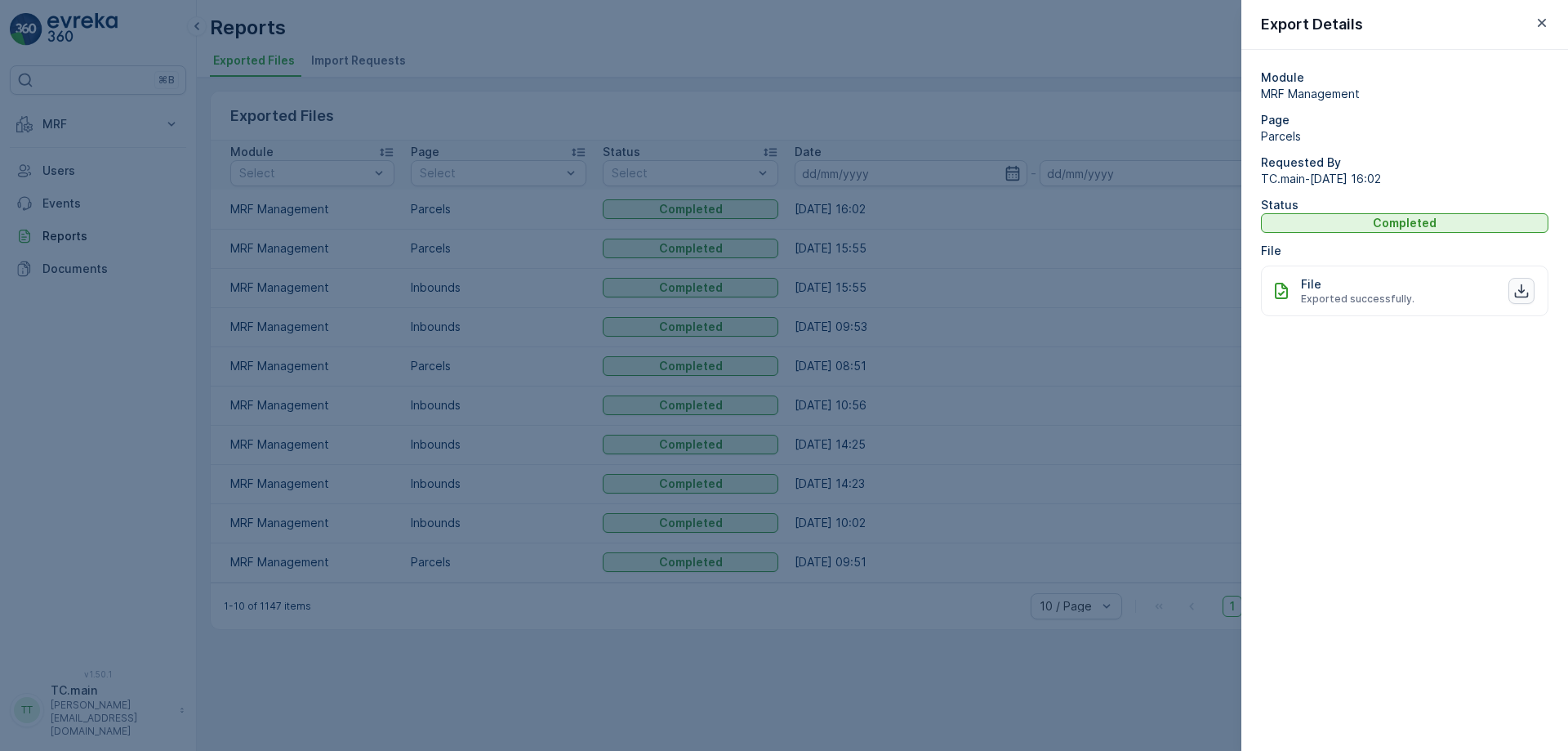
click at [1516, 292] on icon "button" at bounding box center [1522, 291] width 17 height 17
drag, startPoint x: 1538, startPoint y: 23, endPoint x: 1395, endPoint y: 3, distance: 144.4
click at [1537, 23] on icon "button" at bounding box center [1541, 23] width 17 height 17
